Goal: Task Accomplishment & Management: Manage account settings

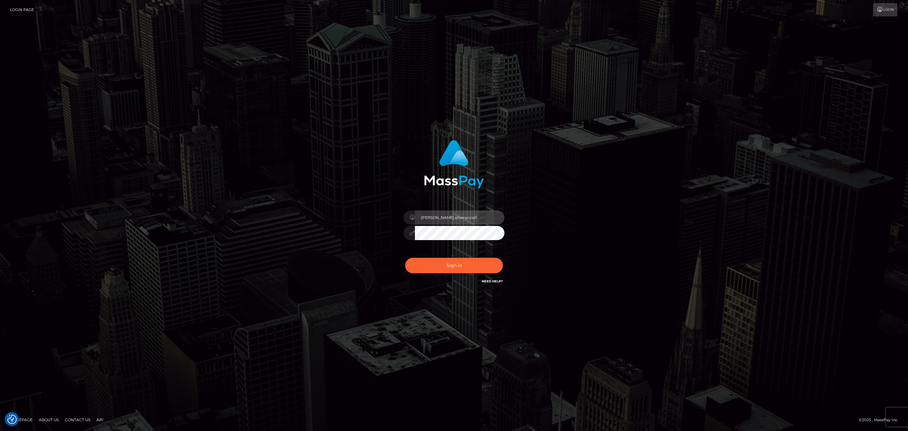
drag, startPoint x: 0, startPoint y: 0, endPoint x: 480, endPoint y: 218, distance: 526.8
click at [480, 218] on input "Sean.silversocial1" at bounding box center [460, 217] width 90 height 14
type input "SeanP.spree"
click at [486, 270] on button "Sign in" at bounding box center [454, 265] width 98 height 15
click at [470, 215] on input "[PERSON_NAME].silversocial1" at bounding box center [460, 217] width 90 height 14
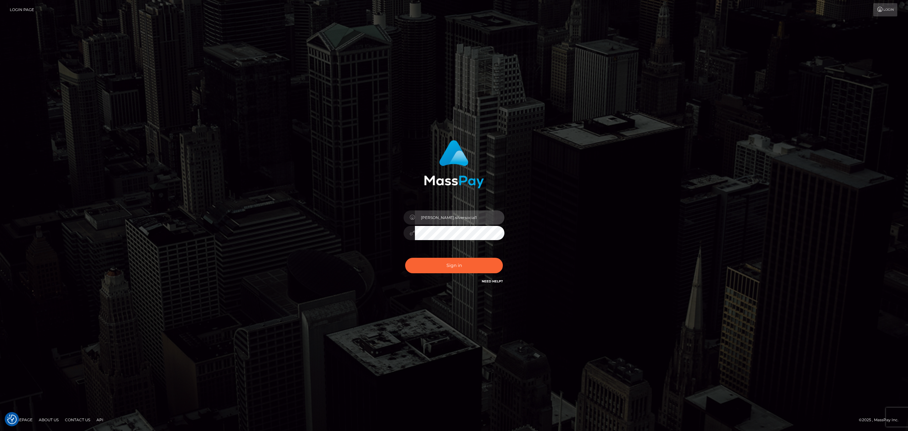
type input "SeanP.spree"
click at [471, 271] on button "Sign in" at bounding box center [454, 265] width 98 height 15
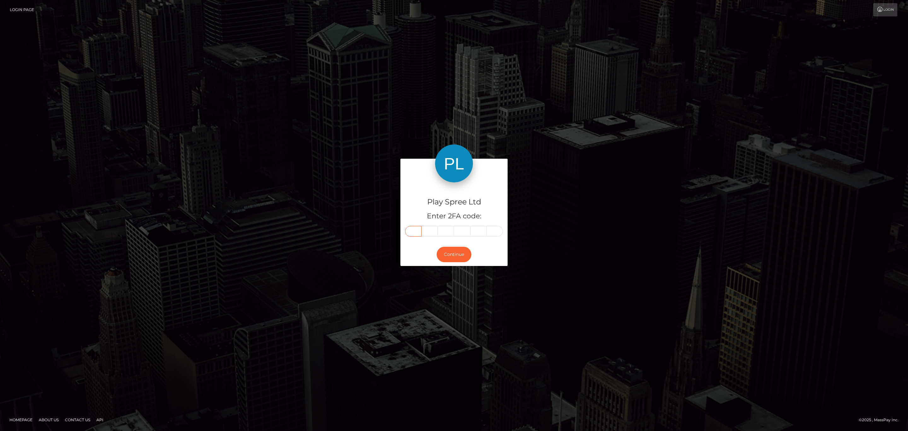
click at [411, 230] on input "text" at bounding box center [413, 231] width 16 height 11
paste input "7"
type input "7"
type input "1"
type input "2"
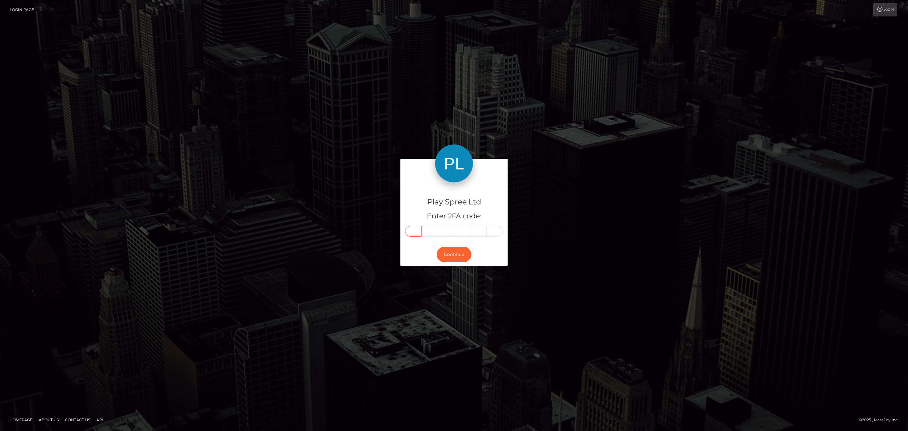
type input "7"
type input "4"
type input "8"
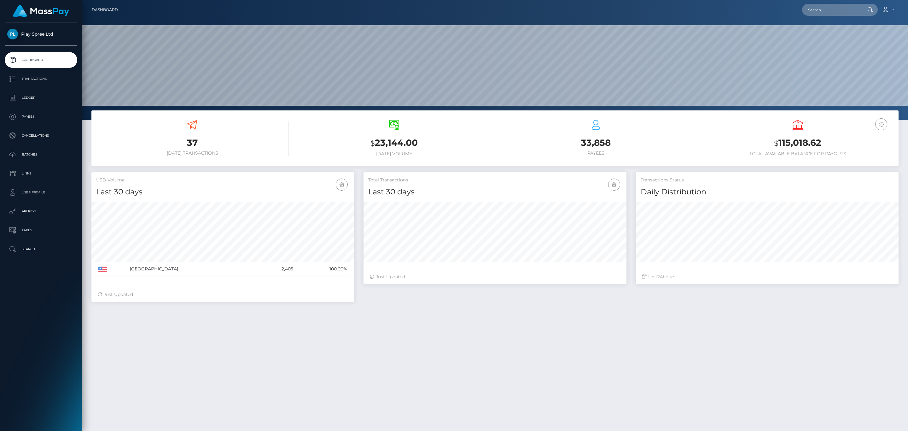
scroll to position [112, 262]
click at [831, 9] on input "text" at bounding box center [831, 10] width 59 height 12
paste input "f6246350-a70c-4ad5-b8d8-19fe3157b5b4"
type input "f6246350-a70c-4ad5-b8d8-19fe3157b5b4"
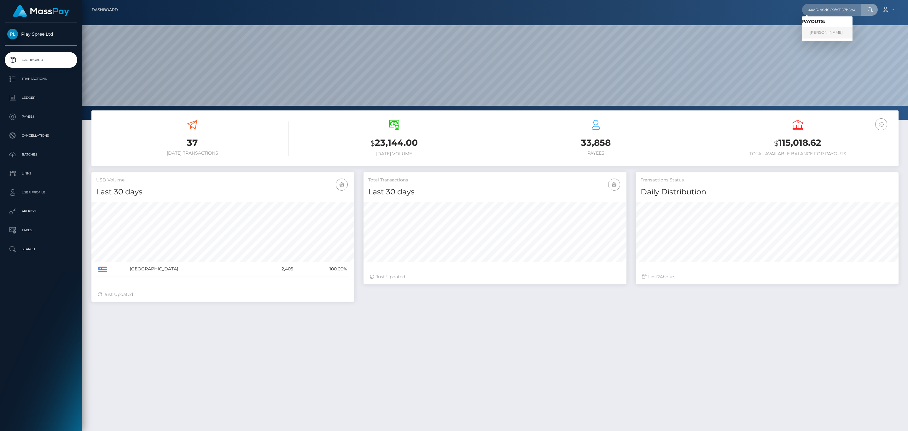
scroll to position [0, 0]
click at [837, 32] on link "DANIEL CARDENAS" at bounding box center [827, 33] width 50 height 12
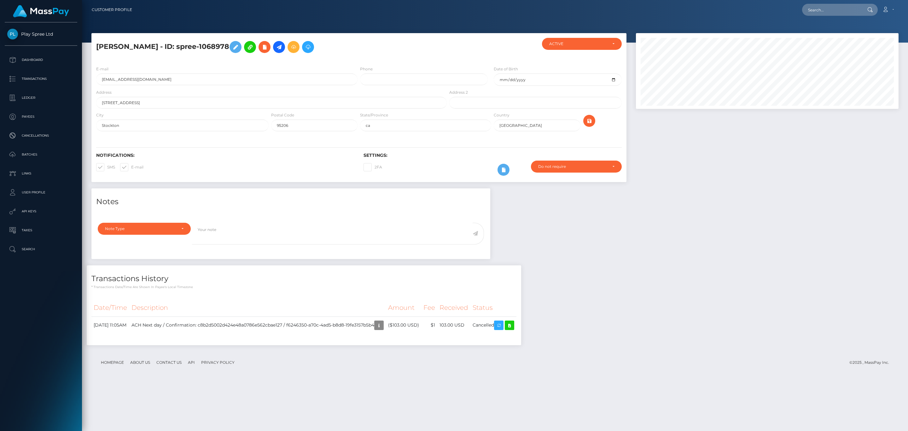
scroll to position [76, 262]
click at [669, 269] on div "Notes Note Type Compliance Clear Compliance General Note Type" at bounding box center [495, 269] width 817 height 163
